Goal: Task Accomplishment & Management: Use online tool/utility

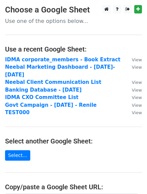
scroll to position [76, 0]
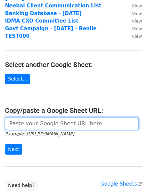
click at [46, 117] on input "url" at bounding box center [71, 123] width 133 height 13
paste input "[URL][DOMAIN_NAME]"
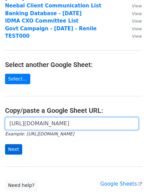
type input "[URL][DOMAIN_NAME]"
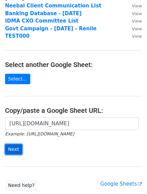
scroll to position [0, 0]
click at [14, 144] on input "Next" at bounding box center [13, 149] width 17 height 10
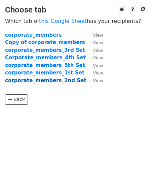
click at [53, 80] on strong "corporate_members_2nd Set" at bounding box center [45, 80] width 81 height 6
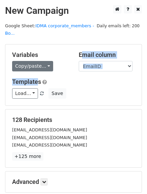
drag, startPoint x: 37, startPoint y: 65, endPoint x: 33, endPoint y: 60, distance: 5.7
click at [33, 60] on div "Variables Copy/paste... {{id}} {{Company Name}} {{memberName}} {{Salutation}} {…" at bounding box center [73, 74] width 136 height 61
click at [33, 61] on link "Copy/paste..." at bounding box center [32, 66] width 41 height 10
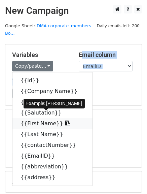
click at [41, 118] on link "{{First Name}}" at bounding box center [52, 123] width 80 height 11
copy div "Email column id Company Name memberName Salutation First Name Last Name contact…"
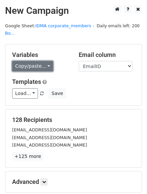
click at [37, 62] on link "Copy/paste..." at bounding box center [32, 66] width 41 height 10
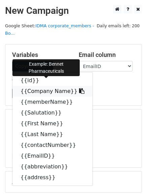
click at [29, 86] on link "{{Company Name}}" at bounding box center [52, 91] width 80 height 11
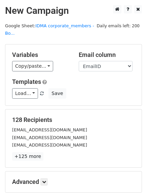
scroll to position [68, 0]
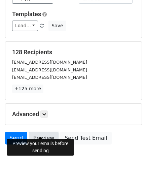
click at [44, 135] on link "Preview" at bounding box center [44, 137] width 30 height 13
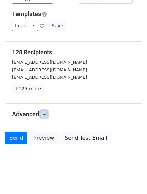
click at [45, 112] on icon at bounding box center [44, 114] width 4 height 4
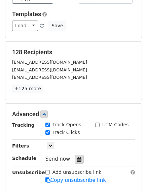
click at [78, 157] on icon at bounding box center [79, 159] width 4 height 5
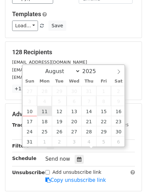
type input "2025-08-11 12:00"
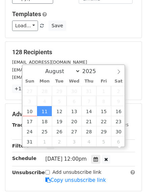
scroll to position [0, 0]
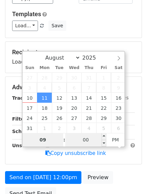
type input "09"
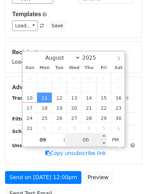
type input "2025-08-11 21:00"
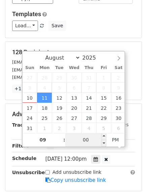
click at [84, 141] on input "00" at bounding box center [85, 139] width 41 height 13
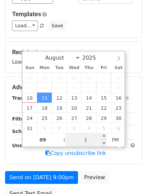
type input "15"
type input "2025-08-11 09:15"
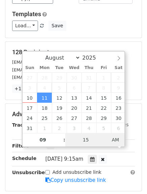
click at [114, 142] on span "AM" at bounding box center [115, 139] width 18 height 13
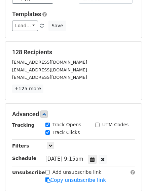
click at [133, 154] on div "Mon, Aug 11, 9:15am 2025-08-11 09:15" at bounding box center [89, 158] width 99 height 9
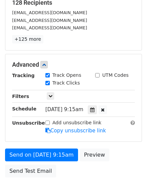
scroll to position [117, 0]
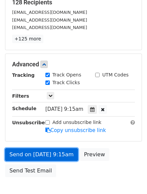
click at [46, 148] on link "Send on Aug 11 at 9:15am" at bounding box center [41, 154] width 73 height 13
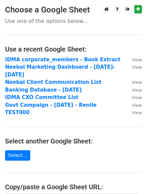
scroll to position [85, 0]
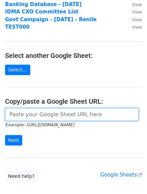
click at [58, 110] on input "url" at bounding box center [71, 114] width 133 height 13
paste input "https://docs.google.com/spreadsheets/d/16WZxbeg7muW01xhXVQiAhuWx4zgGRhBHvPqPZ4U…"
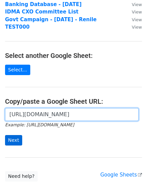
type input "https://docs.google.com/spreadsheets/d/16WZxbeg7muW01xhXVQiAhuWx4zgGRhBHvPqPZ4U…"
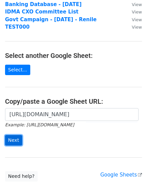
scroll to position [0, 0]
click at [13, 135] on input "Next" at bounding box center [13, 140] width 17 height 10
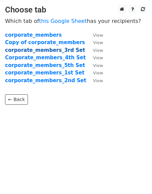
click at [49, 51] on strong "corporate_members_3rd Set" at bounding box center [45, 50] width 80 height 6
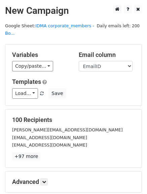
scroll to position [68, 0]
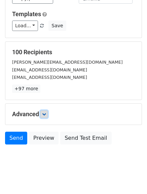
click at [46, 112] on icon at bounding box center [44, 114] width 4 height 4
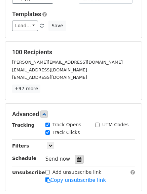
click at [77, 157] on icon at bounding box center [79, 159] width 4 height 5
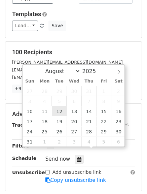
type input "2025-08-12 12:00"
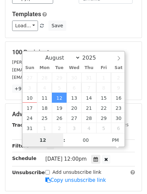
scroll to position [0, 0]
type input "1"
type input "09"
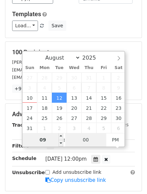
type input "2025-08-12 21:00"
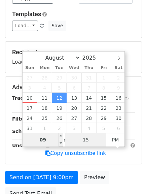
type input "15"
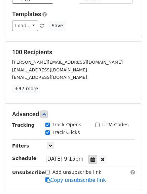
click at [95, 157] on icon at bounding box center [92, 159] width 4 height 5
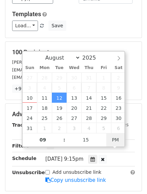
type input "2025-08-12 09:15"
click at [120, 140] on span "AM" at bounding box center [115, 139] width 18 height 13
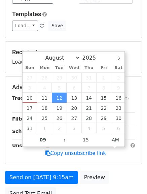
click at [125, 153] on div "Advanced Tracking Track Opens UTM Codes Track Clicks Filters Only include sprea…" at bounding box center [73, 120] width 136 height 87
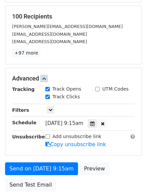
scroll to position [104, 0]
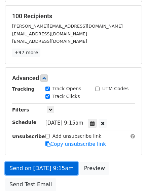
click at [39, 162] on link "Send on Aug 12 at 9:15am" at bounding box center [41, 168] width 73 height 13
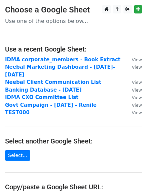
scroll to position [73, 0]
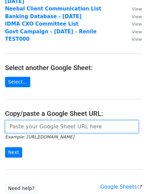
click at [44, 120] on input "url" at bounding box center [71, 126] width 133 height 13
paste input "[URL][DOMAIN_NAME]"
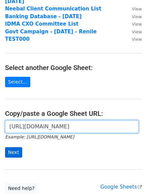
type input "[URL][DOMAIN_NAME]"
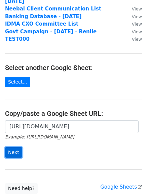
scroll to position [0, 0]
click at [16, 147] on input "Next" at bounding box center [13, 152] width 17 height 10
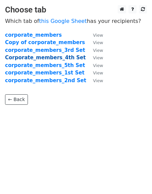
click at [43, 58] on strong "Corporate_members_4th Set" at bounding box center [45, 57] width 81 height 6
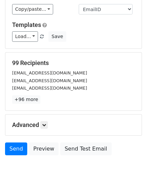
scroll to position [68, 0]
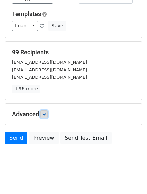
click at [46, 112] on icon at bounding box center [44, 114] width 4 height 4
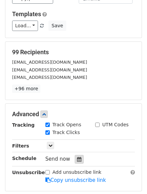
click at [77, 157] on icon at bounding box center [79, 159] width 4 height 5
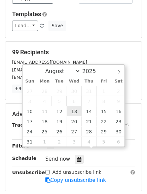
type input "2025-08-13 12:00"
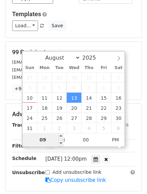
type input "09"
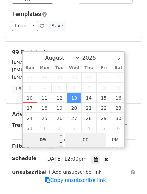
type input "2025-08-13 21:00"
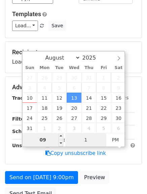
type input "15"
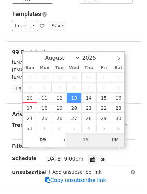
type input "2025-08-13 09:15"
click at [119, 142] on span "AM" at bounding box center [115, 139] width 18 height 13
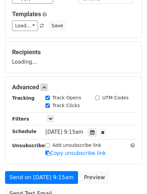
click at [139, 148] on div "Add unsubscribe link Copy unsubscribe link" at bounding box center [89, 149] width 99 height 15
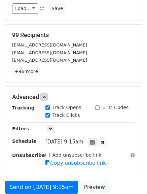
scroll to position [85, 0]
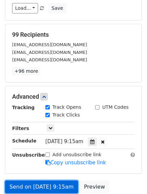
click at [40, 180] on link "Send on Aug 13 at 9:15am" at bounding box center [41, 186] width 73 height 13
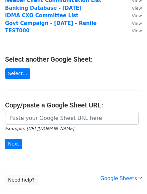
scroll to position [82, 0]
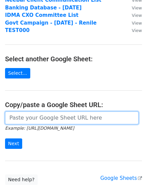
click at [48, 111] on input "url" at bounding box center [71, 117] width 133 height 13
paste input "https://docs.google.com/spreadsheets/d/16WZxbeg7muW01xhXVQiAhuWx4zgGRhBHvPqPZ4U…"
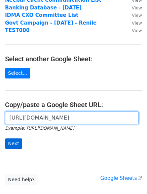
type input "https://docs.google.com/spreadsheets/d/16WZxbeg7muW01xhXVQiAhuWx4zgGRhBHvPqPZ4U…"
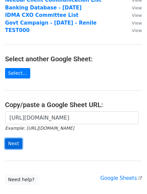
scroll to position [0, 0]
click at [16, 138] on input "Next" at bounding box center [13, 143] width 17 height 10
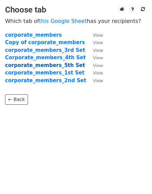
click at [51, 66] on strong "corporate_members_5th Set" at bounding box center [45, 65] width 80 height 6
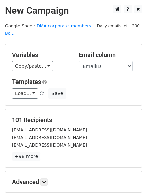
scroll to position [68, 0]
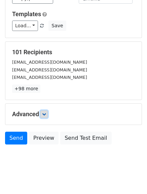
click at [45, 112] on icon at bounding box center [44, 114] width 4 height 4
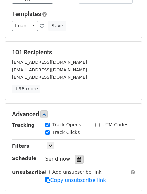
click at [77, 157] on icon at bounding box center [79, 159] width 4 height 5
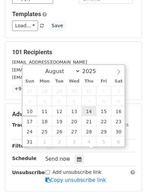
type input "[DATE] 12:00"
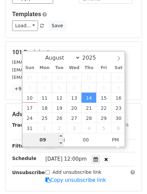
type input "09"
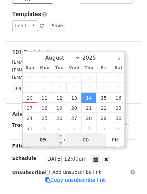
type input "[DATE] 21:00"
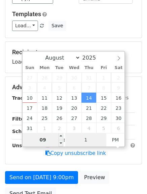
type input "15"
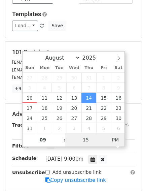
type input "[DATE] 09:15"
click at [113, 140] on span "AM" at bounding box center [115, 139] width 18 height 13
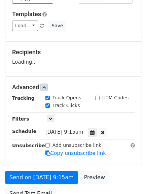
click at [142, 144] on main "New Campaign Daily emails left: 200 Google Sheet: IDMA corporate_members - Bo..…" at bounding box center [73, 70] width 147 height 266
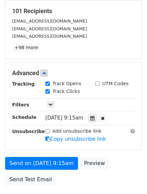
scroll to position [109, 0]
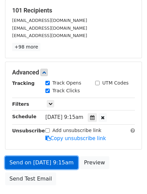
click at [48, 156] on link "Send on [DATE] 9:15am" at bounding box center [41, 162] width 73 height 13
